Goal: Information Seeking & Learning: Learn about a topic

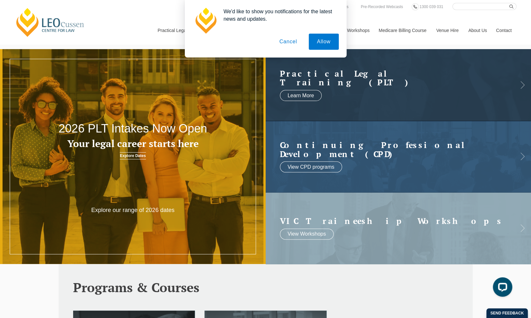
click at [285, 41] on button "Cancel" at bounding box center [288, 42] width 34 height 16
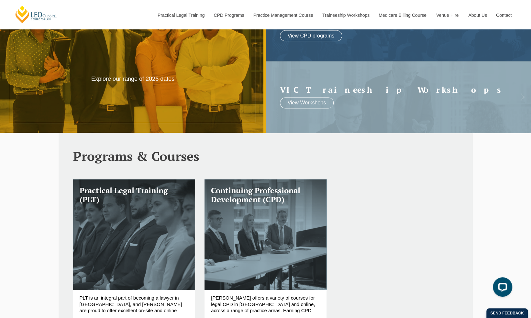
scroll to position [97, 0]
